Goal: Obtain resource: Obtain resource

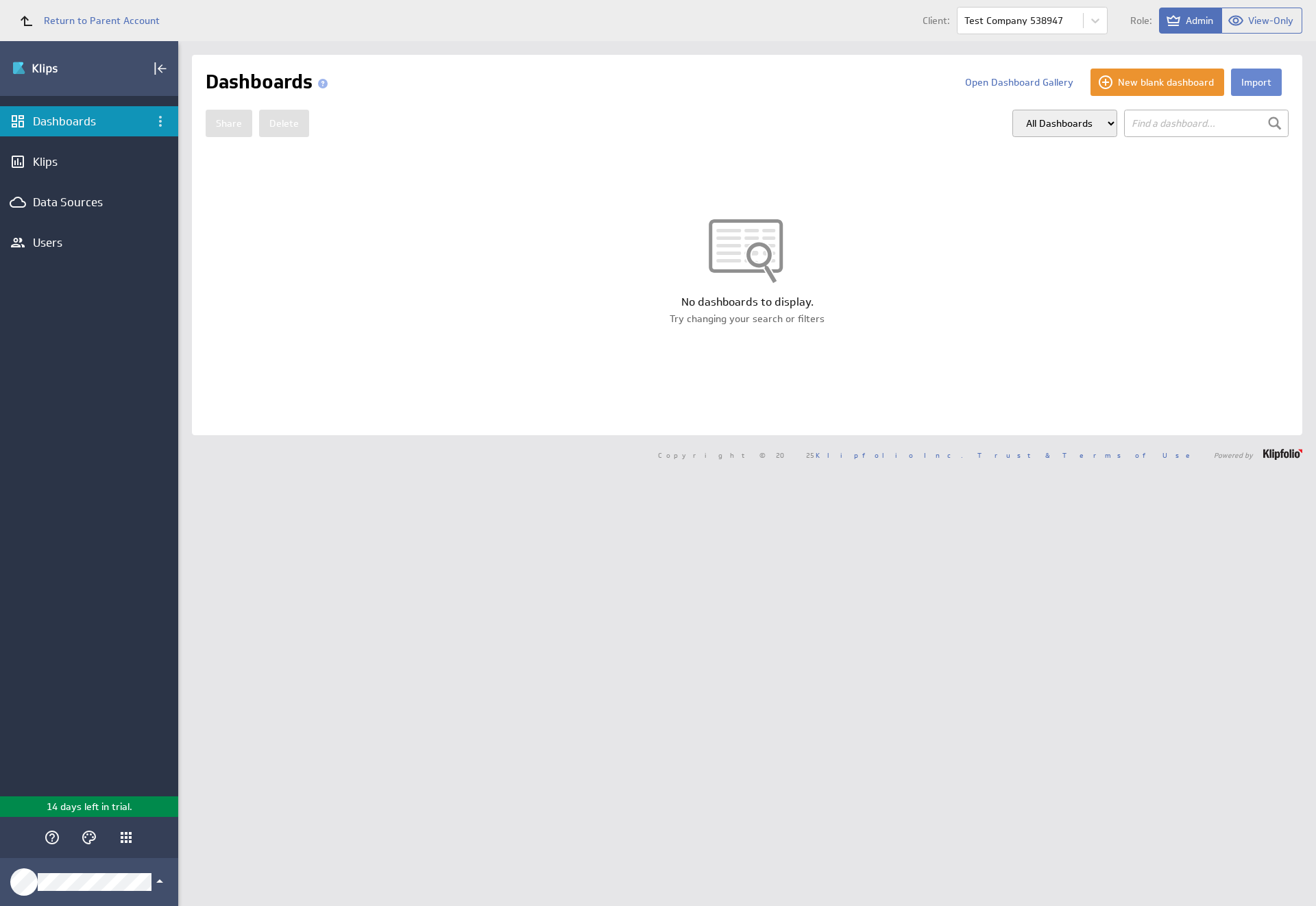
click at [1246, 82] on button "Import" at bounding box center [1256, 82] width 51 height 27
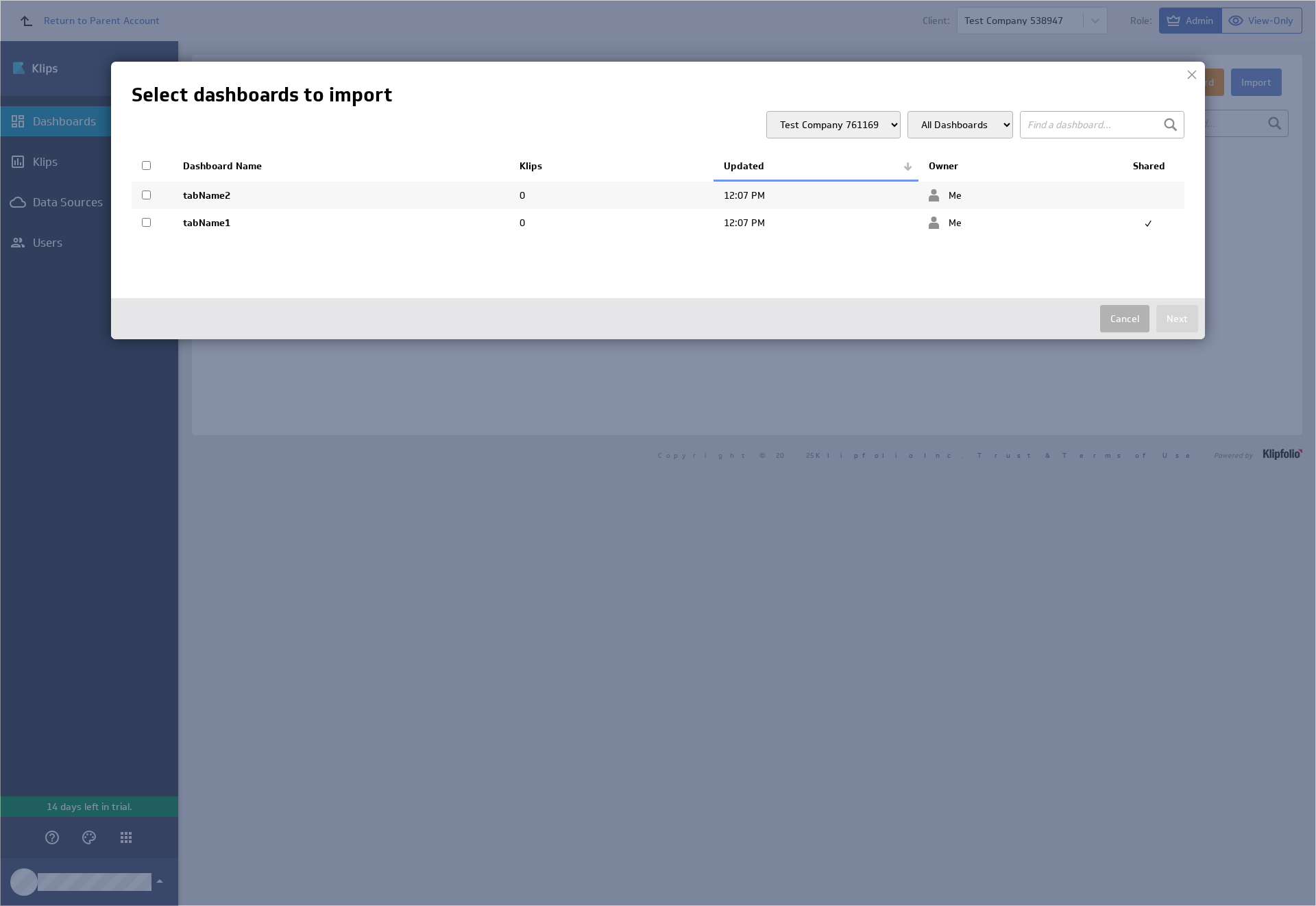
select select "7d59c6fa07561731dd28424e2e3f80a1"
